Goal: Find specific page/section: Find specific page/section

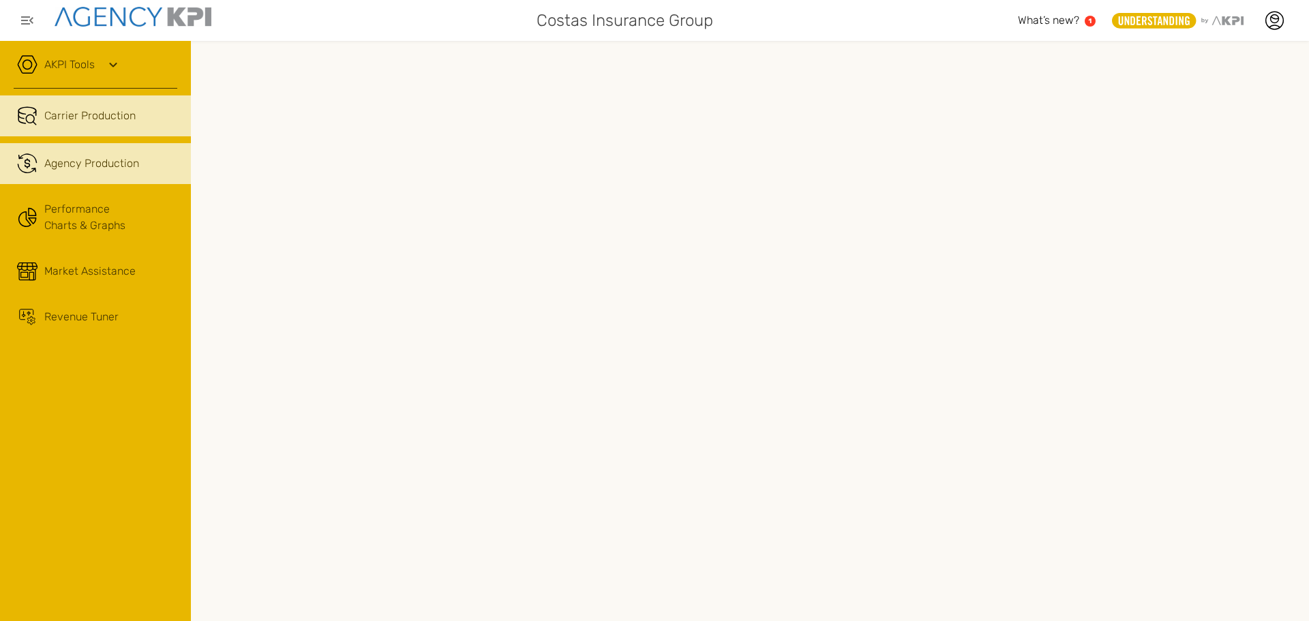
click at [112, 160] on span "Agency Production" at bounding box center [91, 163] width 95 height 16
click at [117, 128] on link "Carrier Production" at bounding box center [95, 115] width 191 height 41
click at [198, 387] on div at bounding box center [750, 331] width 1118 height 580
click at [164, 445] on div "AKPI Tools AMS Data Upload AMS Data Health Input Additional Carrier Production …" at bounding box center [95, 331] width 191 height 580
click at [134, 468] on div "AKPI Tools AMS Data Upload AMS Data Health Input Additional Carrier Production …" at bounding box center [95, 331] width 191 height 580
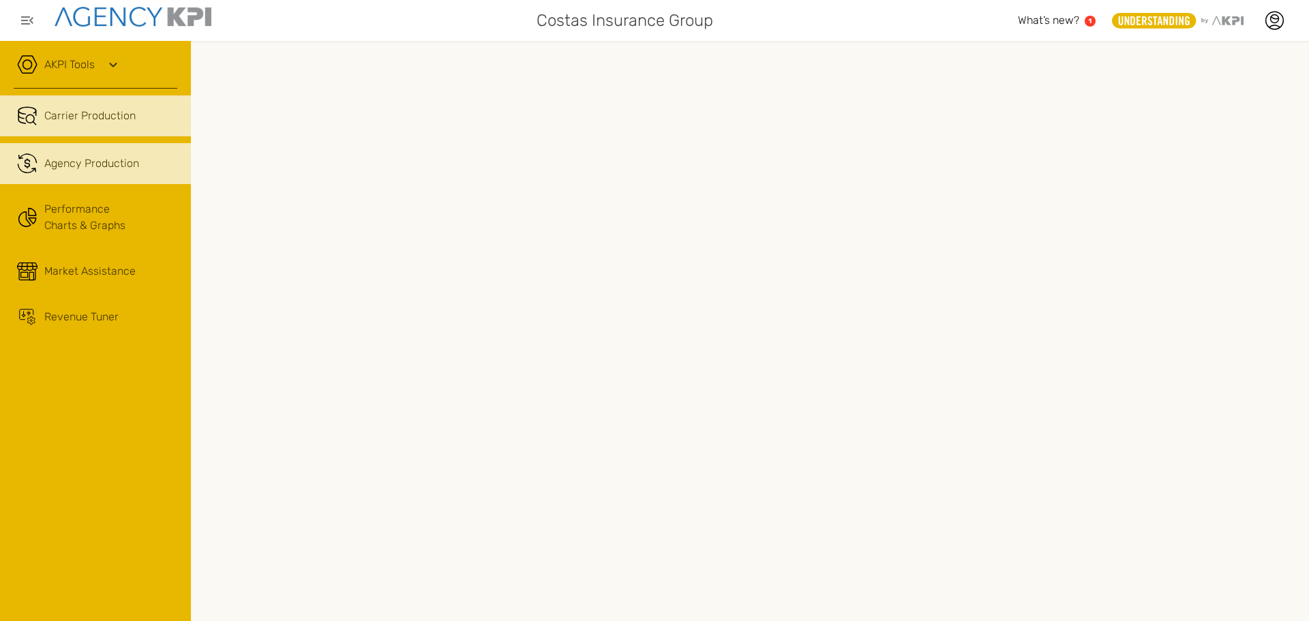
click at [78, 179] on link ".cls-1{fill:none;stroke:#221f20;stroke-linecap:round;stroke-linejoin:round;stro…" at bounding box center [95, 163] width 191 height 41
